Goal: Ask a question

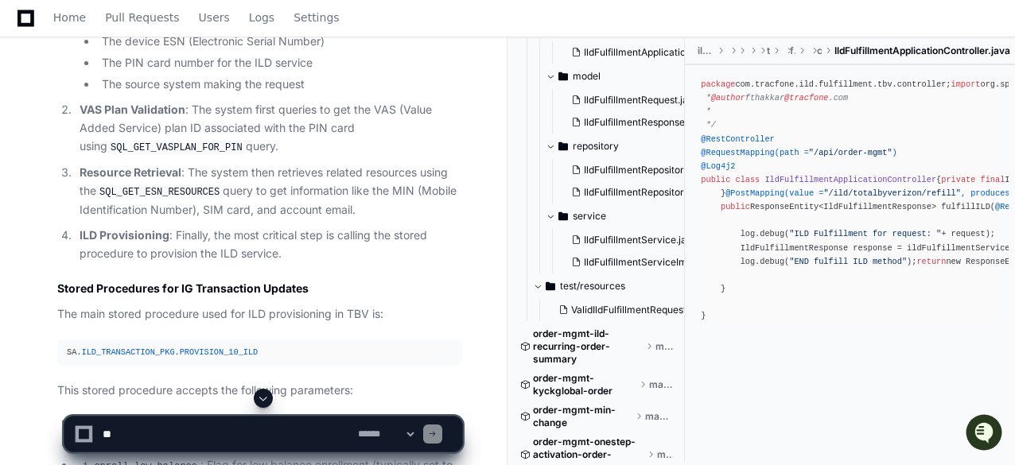
scroll to position [980, 0]
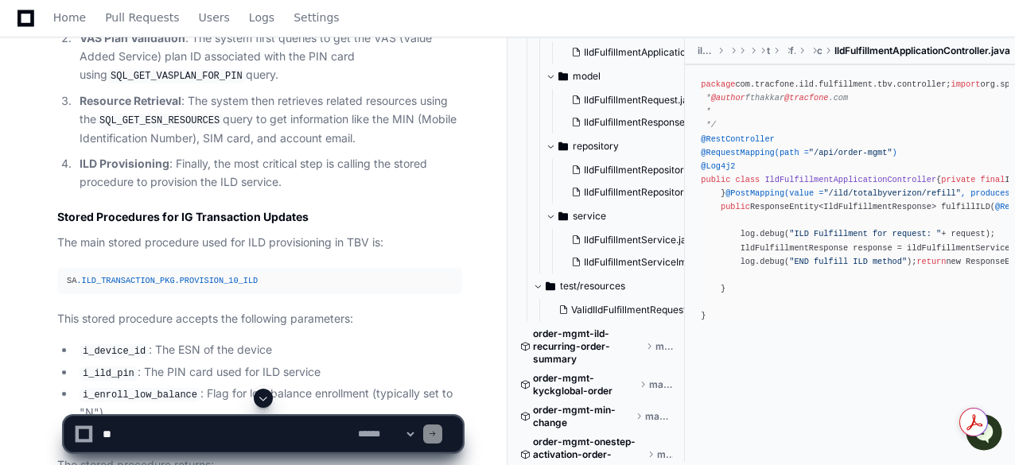
click at [349, 288] on pre "SA .ILD_TRANSACTION_PKG .PROVISION_10_ILD" at bounding box center [259, 281] width 405 height 26
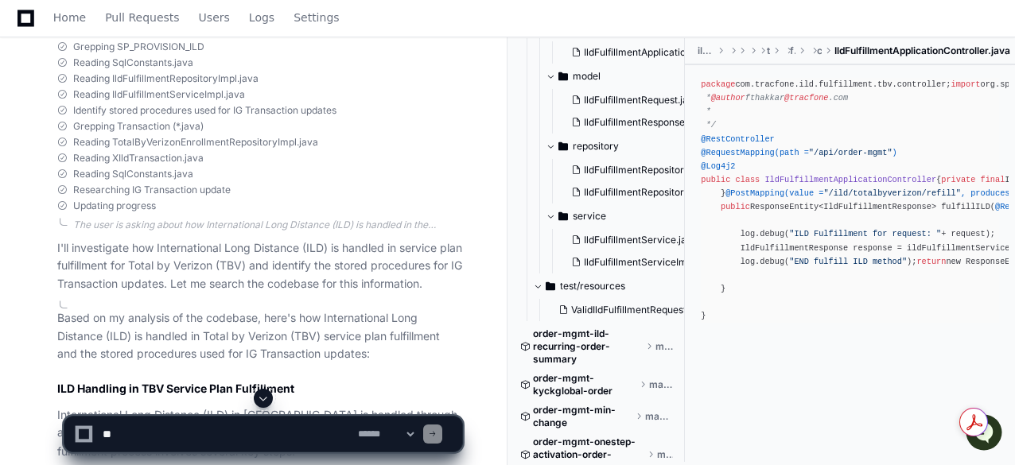
scroll to position [0, 0]
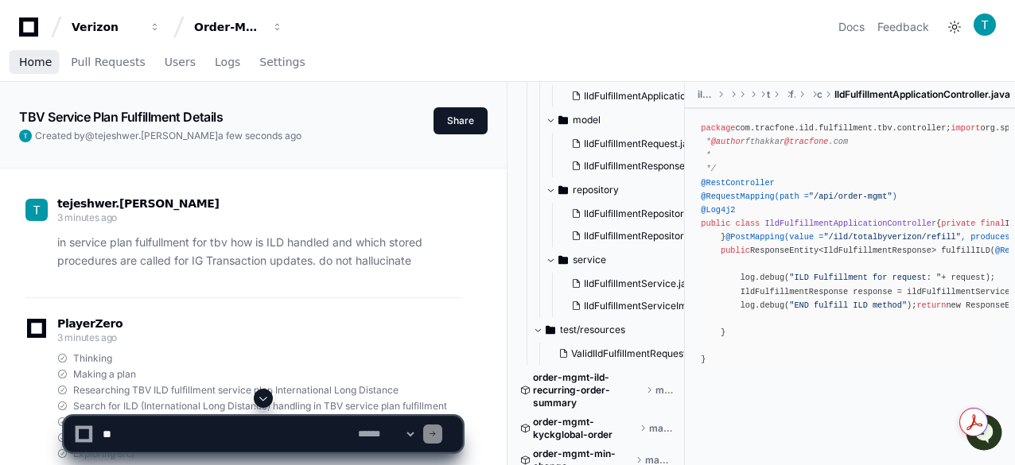
click at [28, 61] on span "Home" at bounding box center [35, 62] width 33 height 10
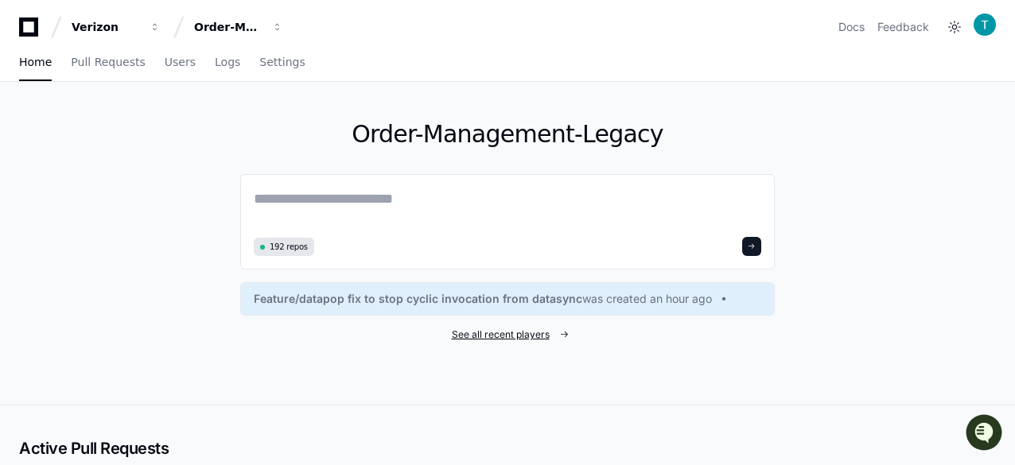
click at [501, 327] on div "Order-Management-Legacy 192 repos Feature/datapop fix to stop cyclic invocation…" at bounding box center [507, 243] width 535 height 323
click at [493, 333] on span "See all recent players" at bounding box center [501, 335] width 98 height 13
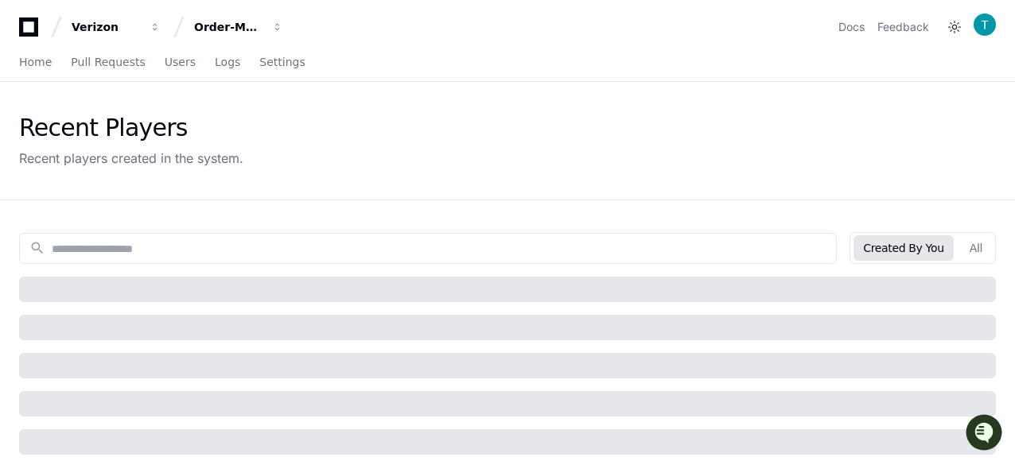
click at [520, 333] on div at bounding box center [507, 327] width 977 height 25
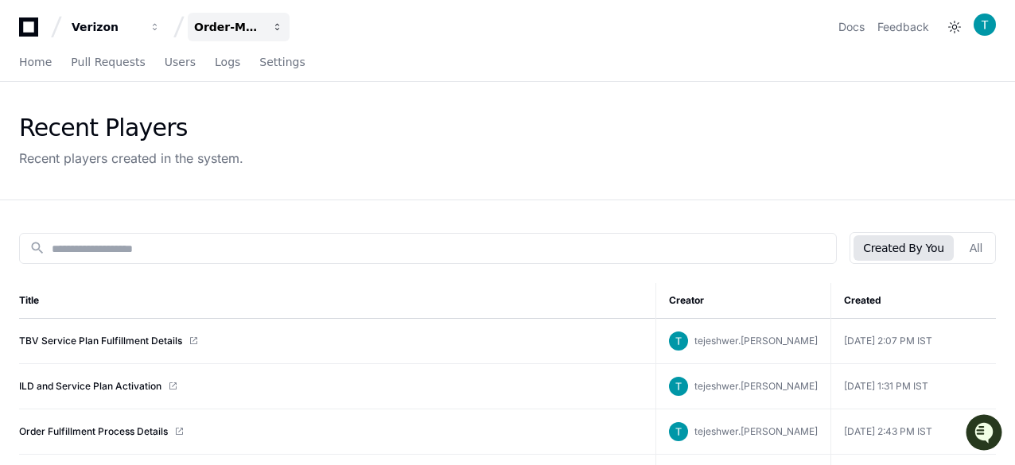
click at [233, 34] on div "Order-Management-Legacy" at bounding box center [228, 27] width 68 height 16
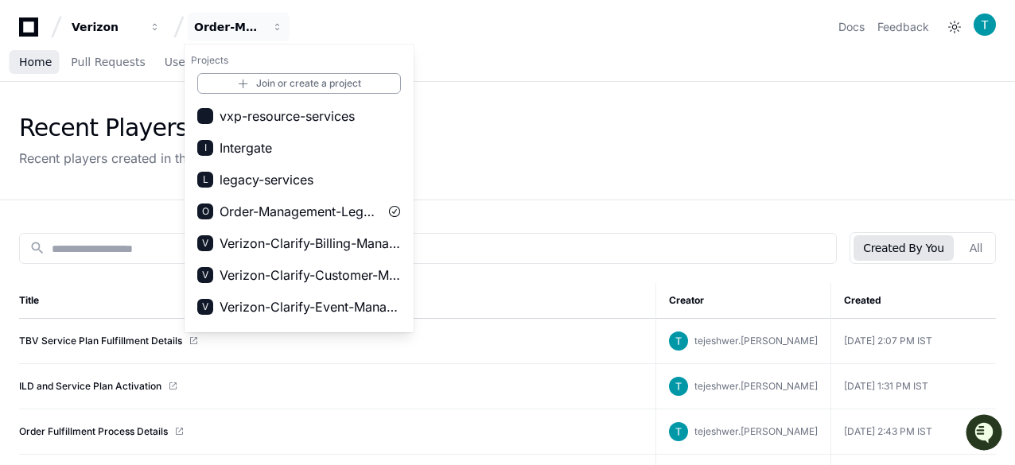
click at [42, 57] on span "Home" at bounding box center [35, 62] width 33 height 10
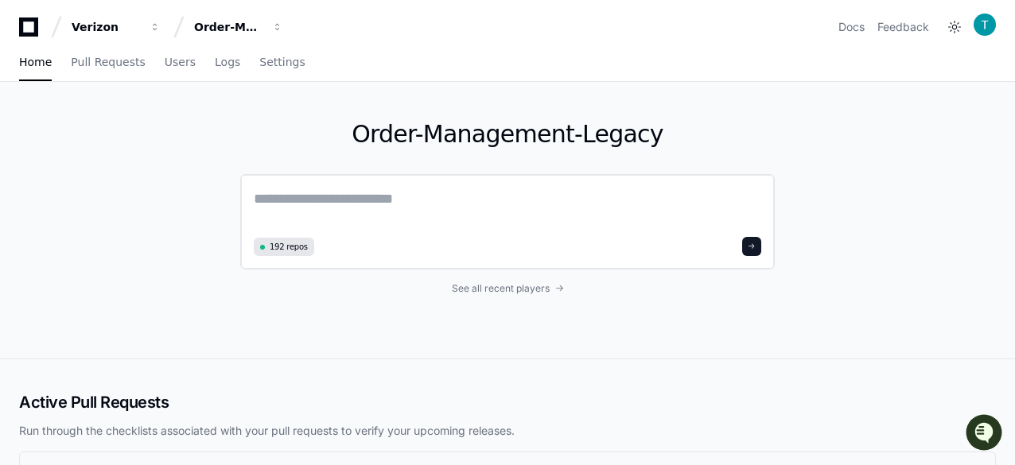
click at [359, 189] on textarea at bounding box center [508, 210] width 508 height 45
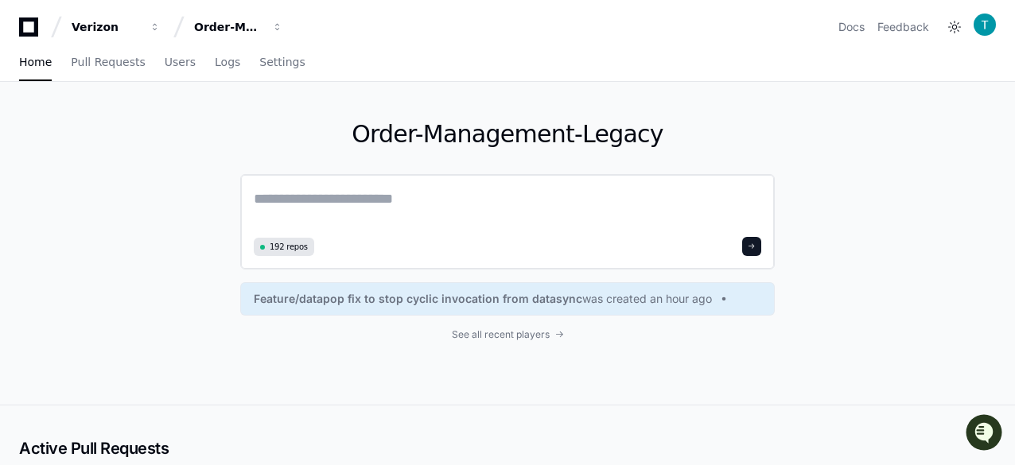
click at [361, 195] on textarea at bounding box center [508, 210] width 508 height 45
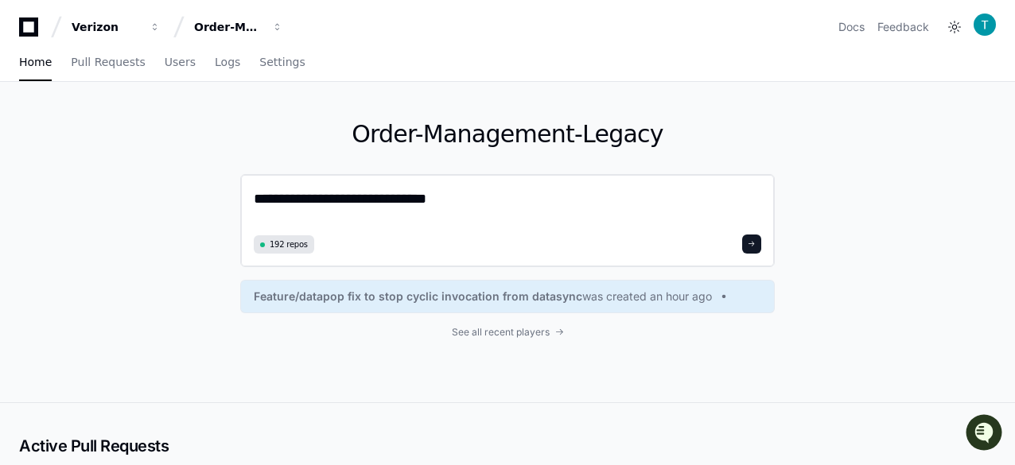
type textarea "**********"
